Goal: Find specific page/section: Find specific page/section

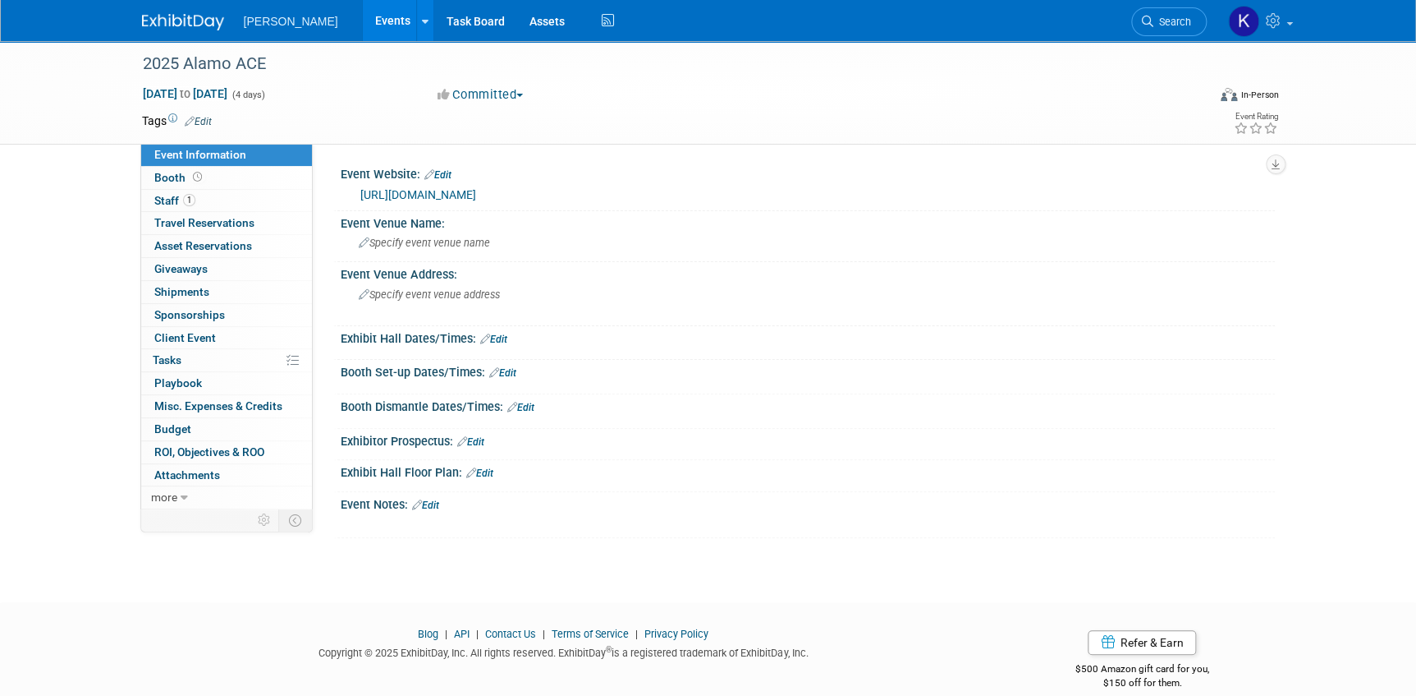
click at [158, 19] on img at bounding box center [183, 22] width 82 height 16
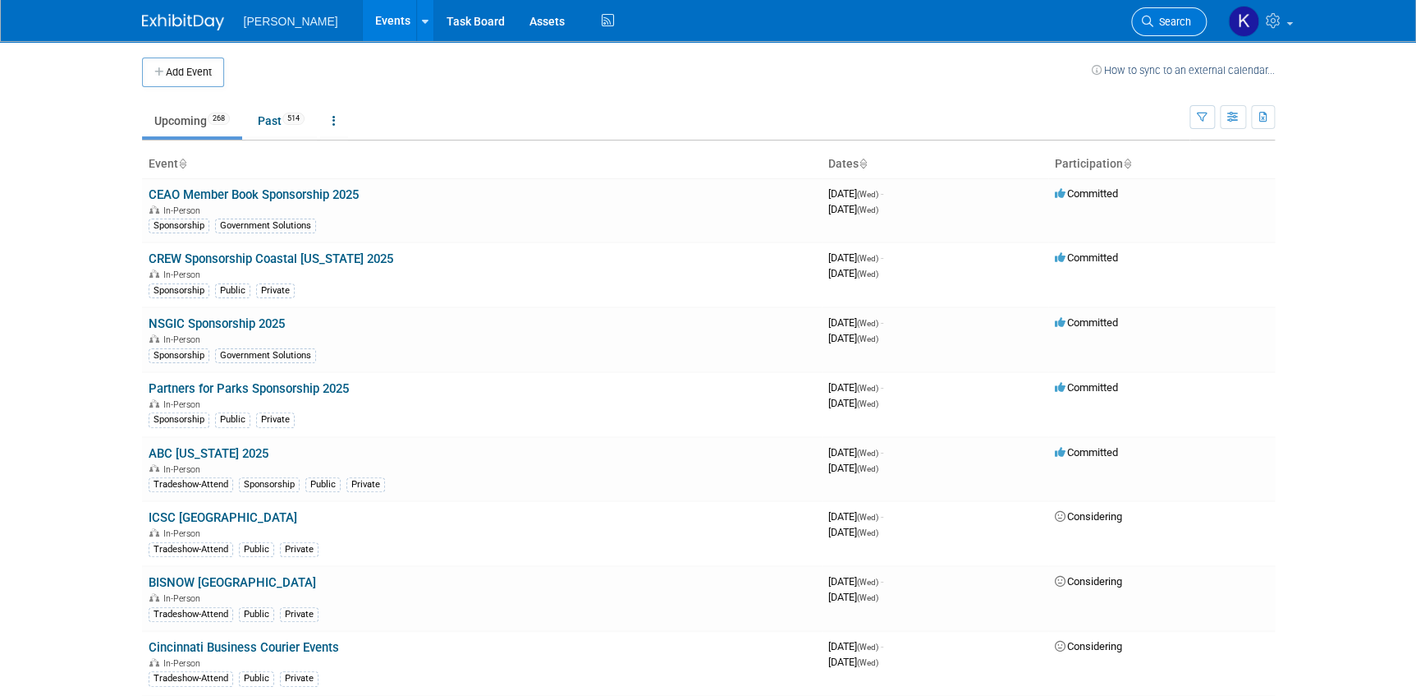
click at [1161, 21] on span "Search" at bounding box center [1173, 22] width 38 height 12
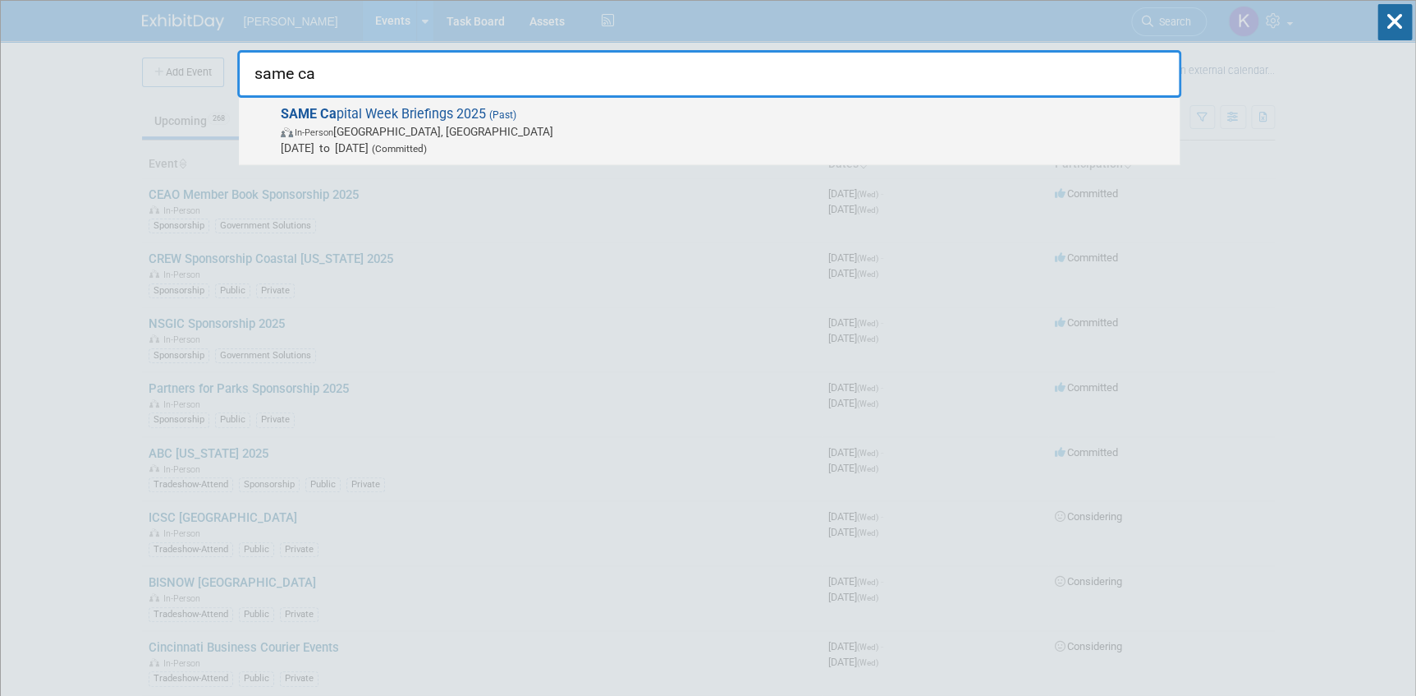
type input "same ca"
click at [489, 107] on span "SAME Ca pital Week Briefings 2025 (Past) In-Person Rockville, MD Mar 24, 2025 t…" at bounding box center [724, 131] width 896 height 50
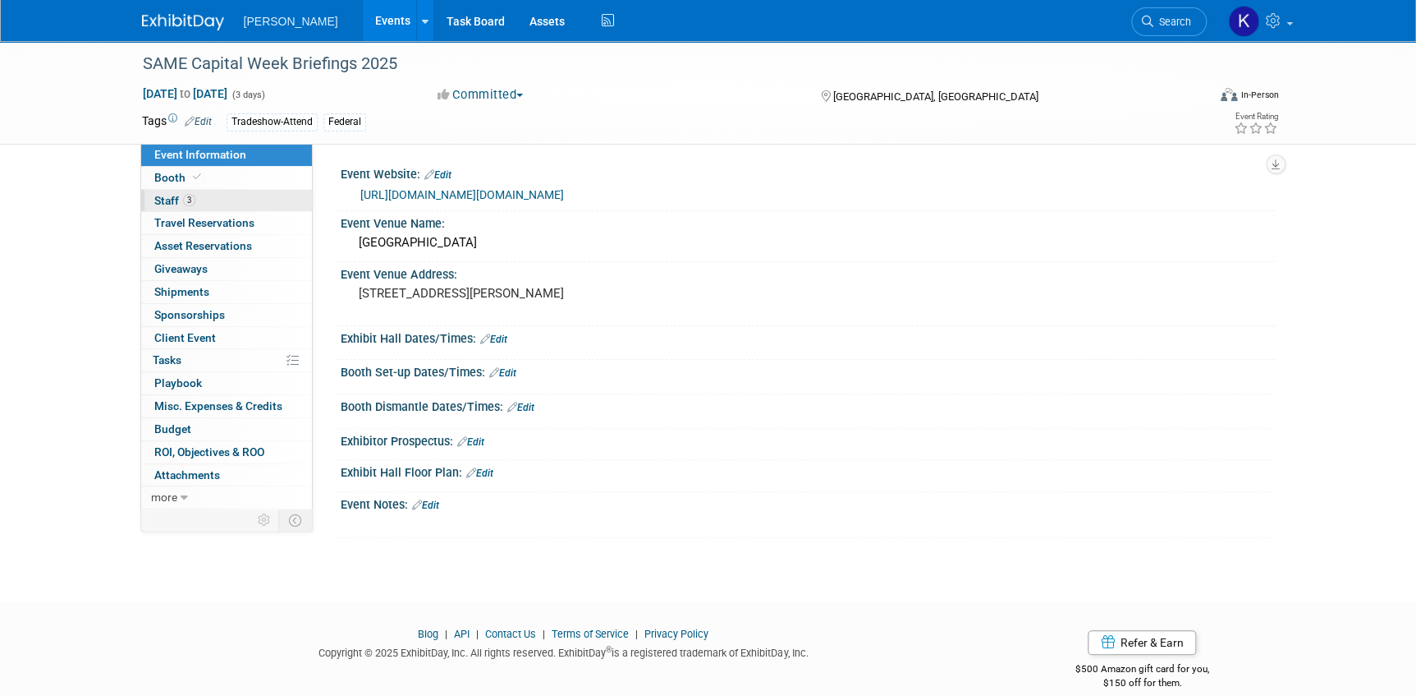
click at [168, 206] on link "3 Staff 3" at bounding box center [226, 201] width 171 height 22
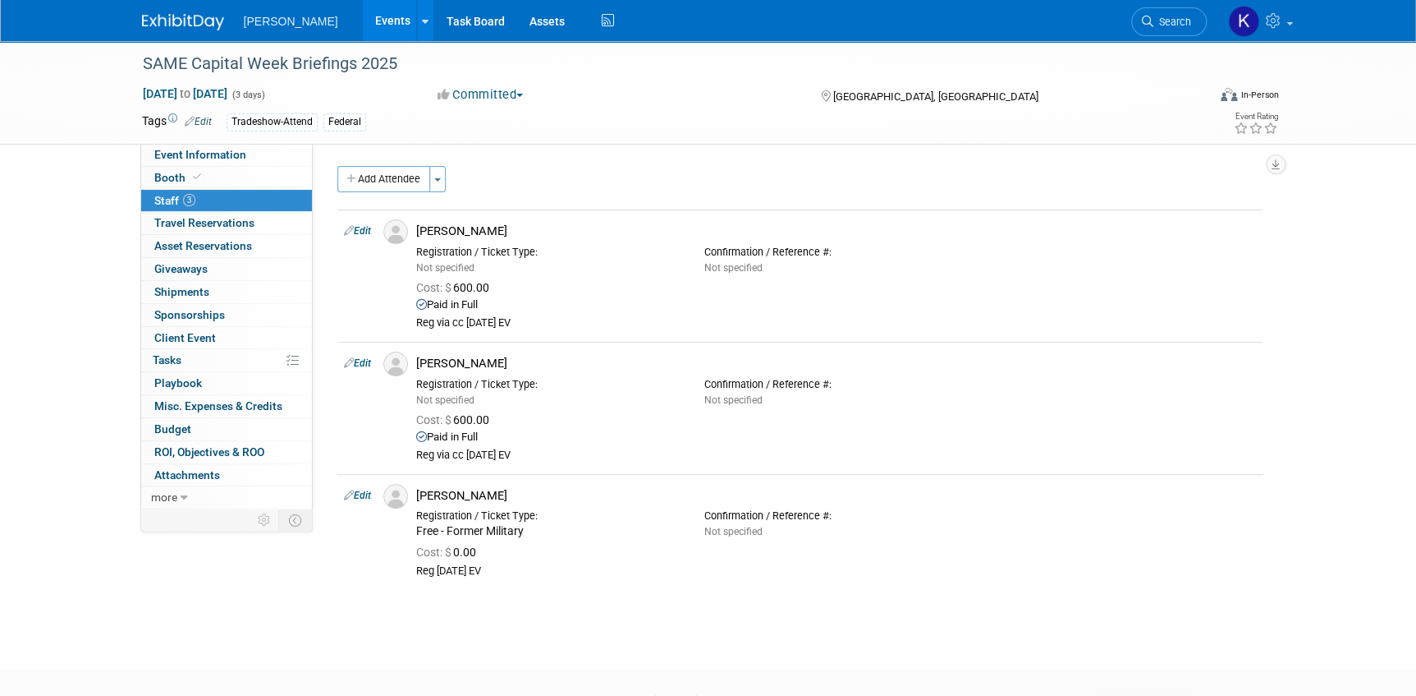
click at [183, 16] on img at bounding box center [183, 22] width 82 height 16
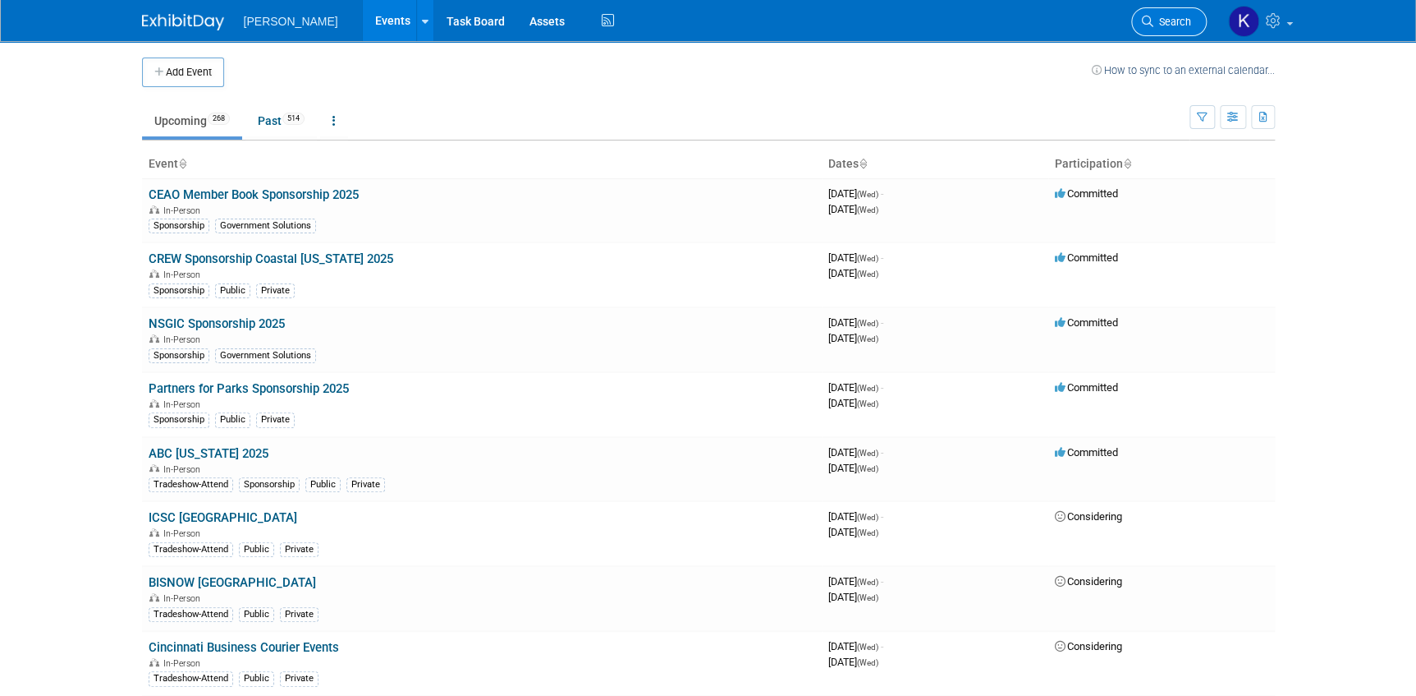
click at [1158, 23] on span "Search" at bounding box center [1173, 22] width 38 height 12
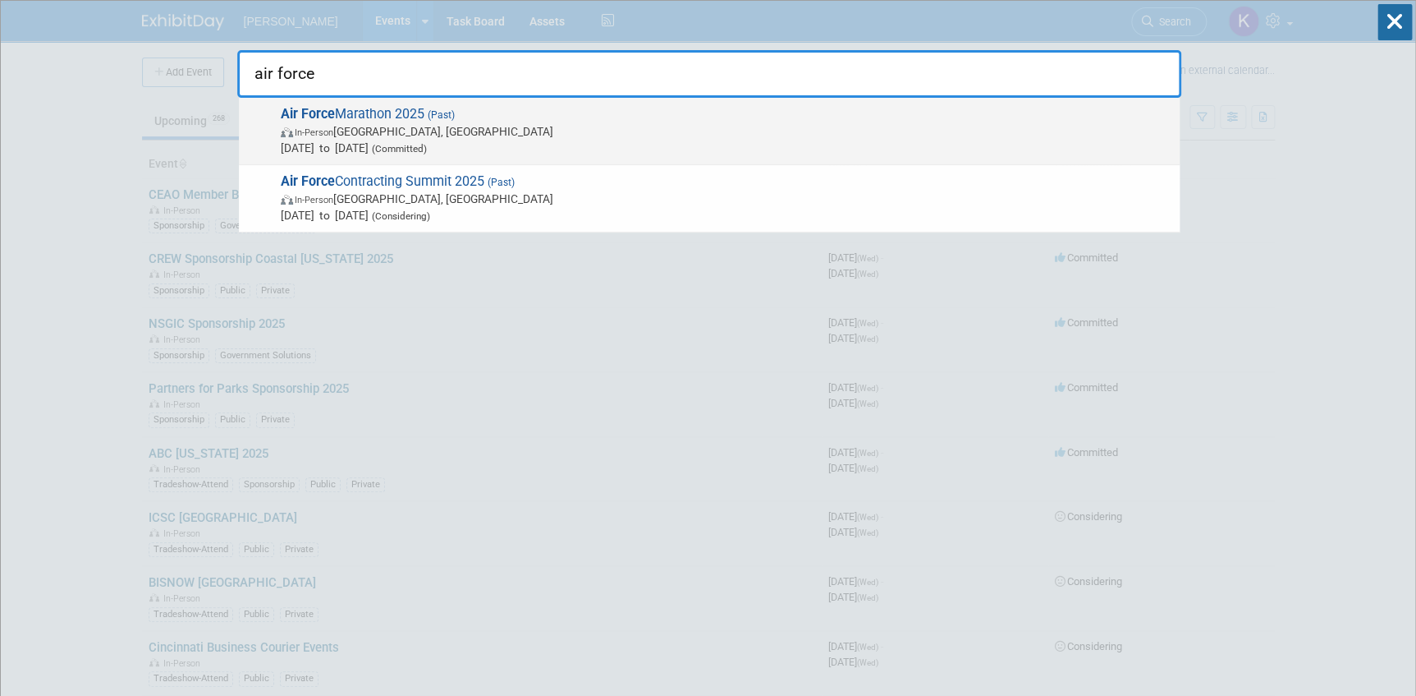
type input "air force"
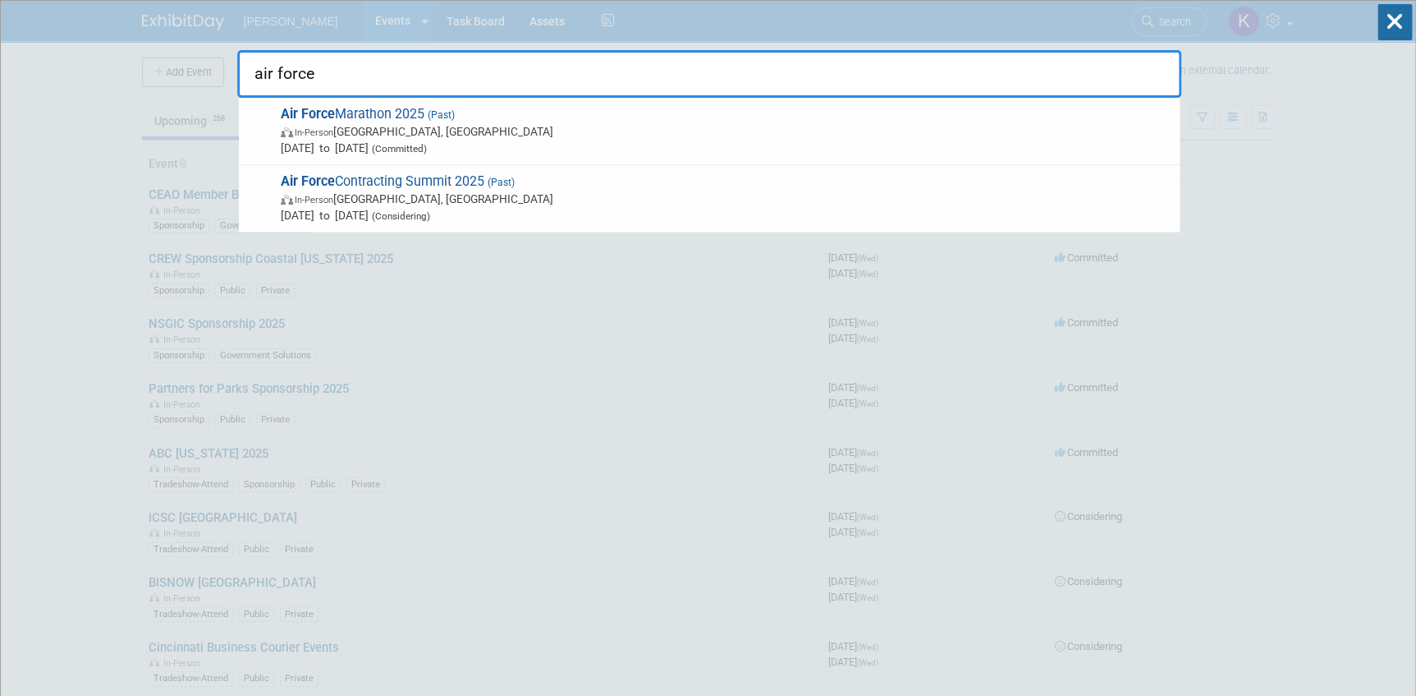
click at [416, 118] on span "Air Force Marathon 2025 (Past) In-Person [GEOGRAPHIC_DATA], [GEOGRAPHIC_DATA] […" at bounding box center [724, 131] width 896 height 50
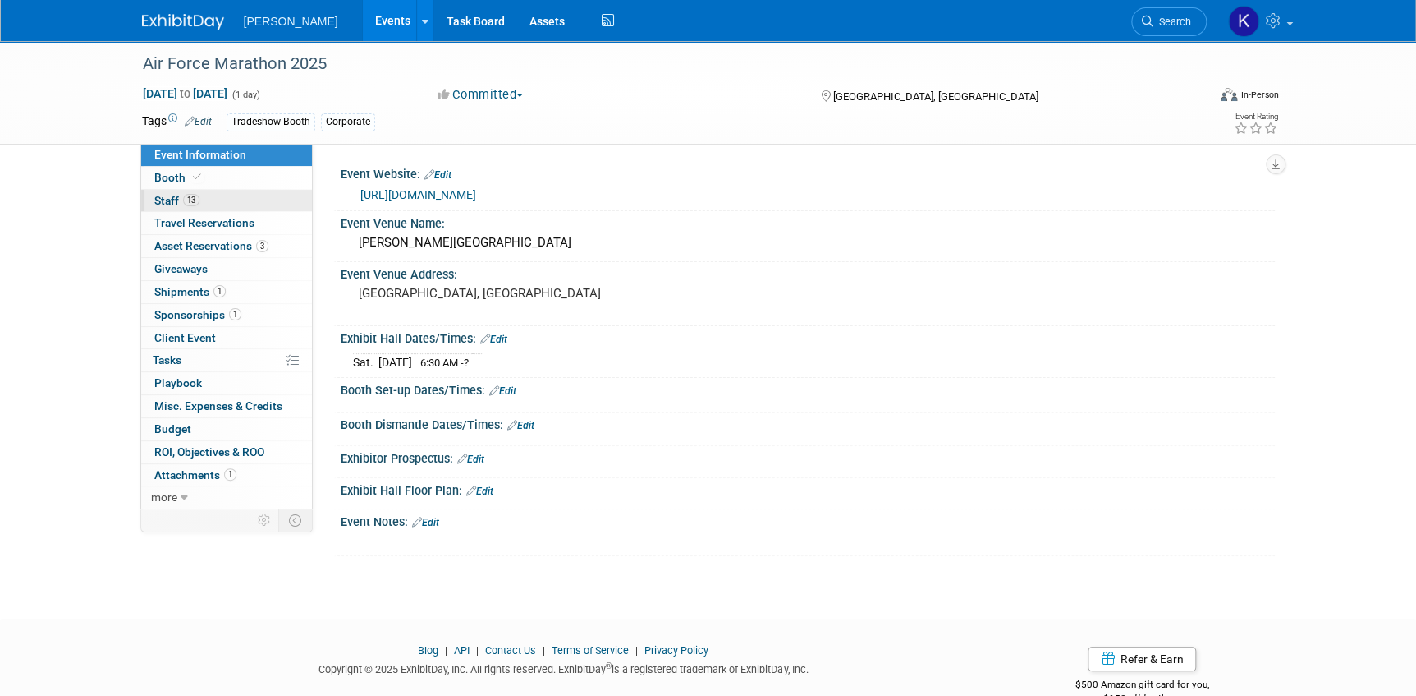
click at [164, 200] on span "Staff 13" at bounding box center [176, 200] width 45 height 13
